Goal: Information Seeking & Learning: Learn about a topic

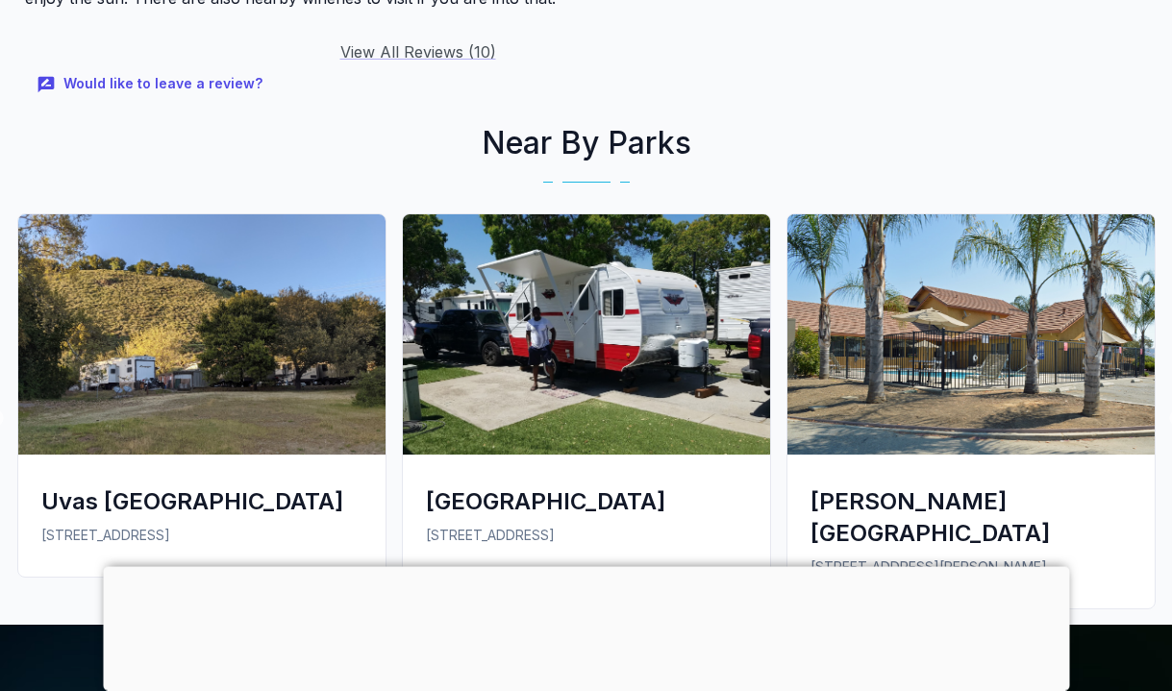
scroll to position [3356, 0]
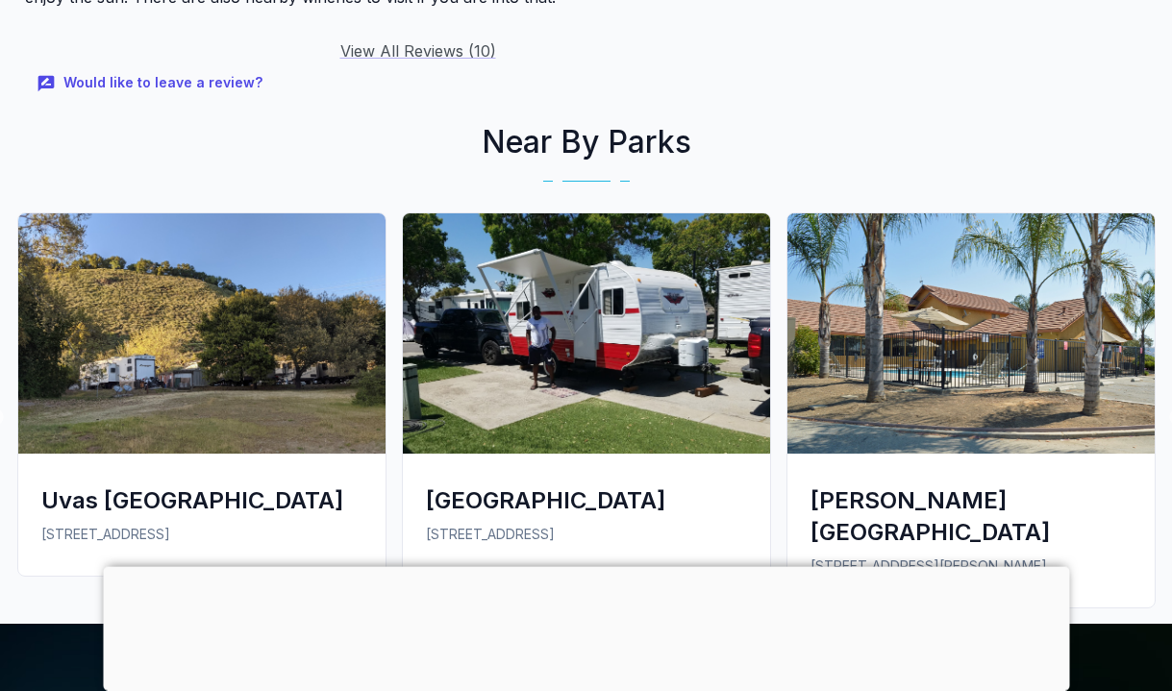
click at [593, 245] on img at bounding box center [586, 333] width 367 height 240
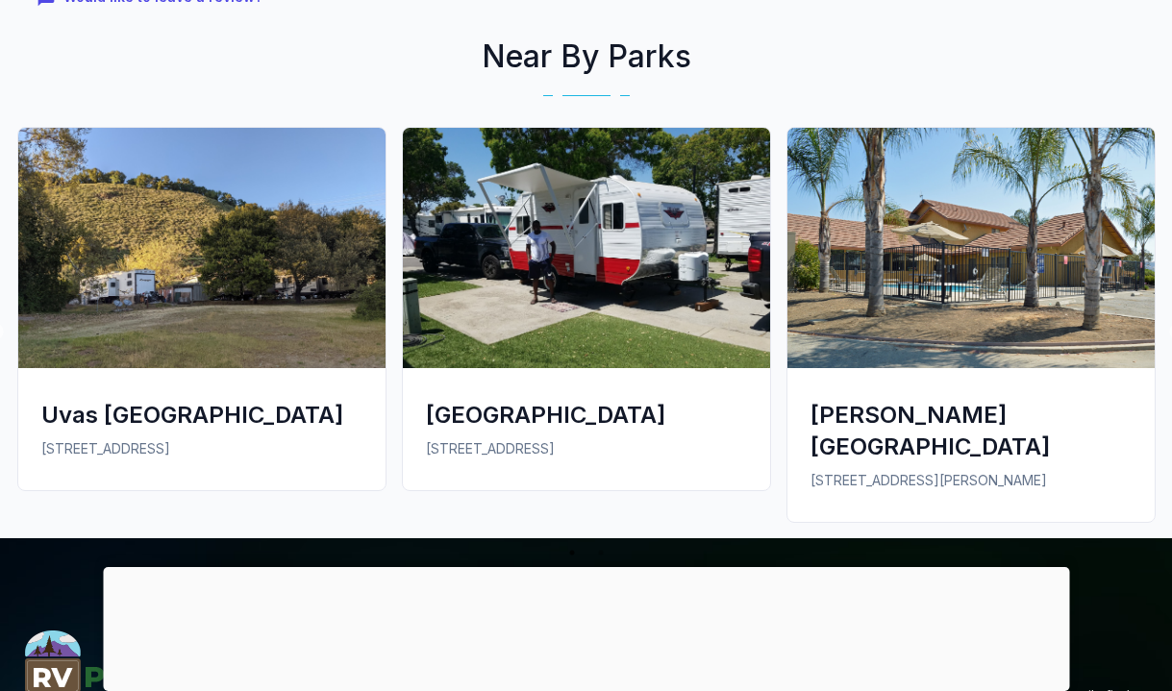
scroll to position [3735, 0]
